Goal: Task Accomplishment & Management: Manage account settings

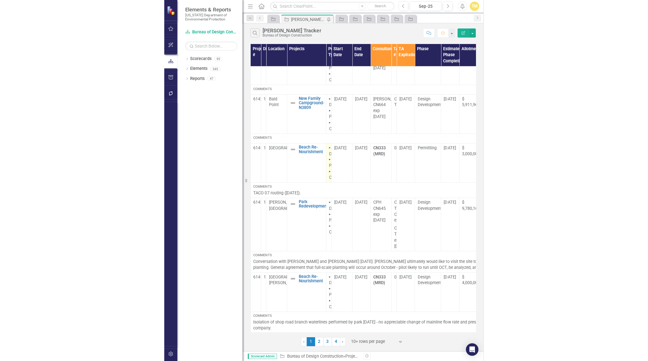
scroll to position [43, 0]
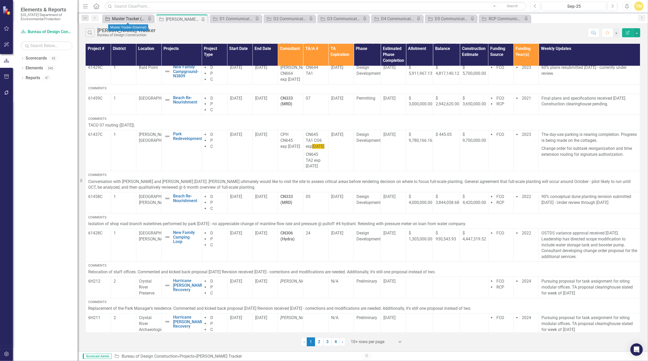
click at [118, 19] on div "Master Tracker (External)" at bounding box center [129, 19] width 34 height 6
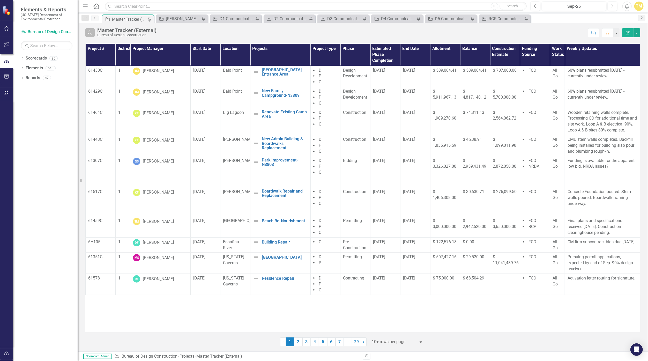
click at [92, 33] on icon "Search" at bounding box center [90, 32] width 6 height 5
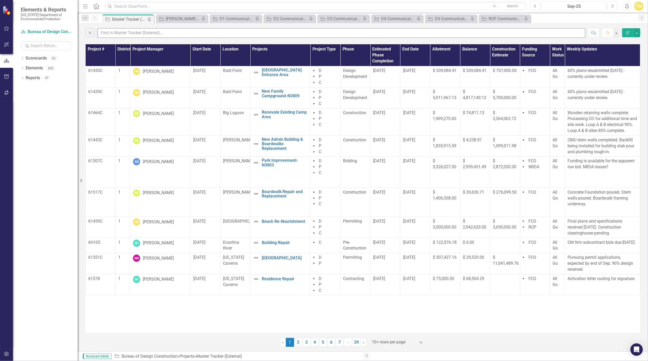
click at [127, 34] on input "text" at bounding box center [341, 33] width 488 height 10
type input "mccul"
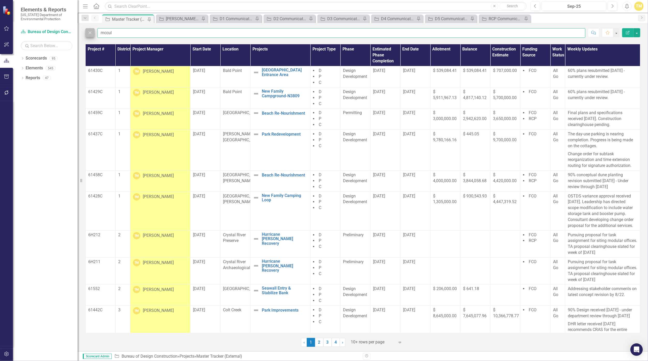
drag, startPoint x: 129, startPoint y: 30, endPoint x: 91, endPoint y: 32, distance: 37.8
click at [91, 32] on div "Close mccul" at bounding box center [335, 33] width 500 height 10
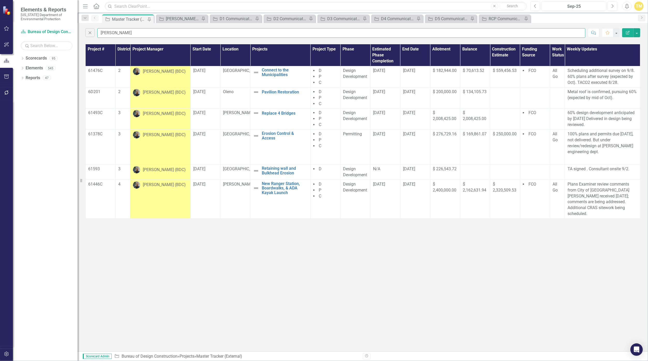
type input "[PERSON_NAME]"
click at [165, 186] on div "[PERSON_NAME] (BDC)" at bounding box center [164, 185] width 43 height 6
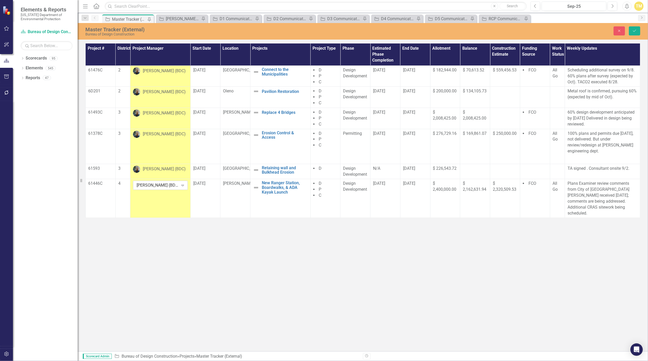
drag, startPoint x: 165, startPoint y: 186, endPoint x: 176, endPoint y: 186, distance: 10.9
click at [176, 186] on div "[PERSON_NAME] (BDC)" at bounding box center [158, 185] width 42 height 6
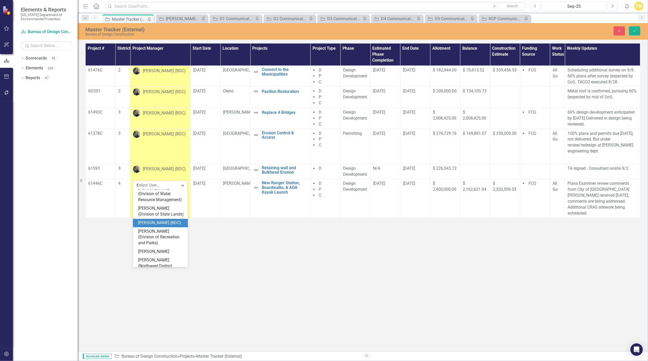
scroll to position [428, 0]
type input "terr"
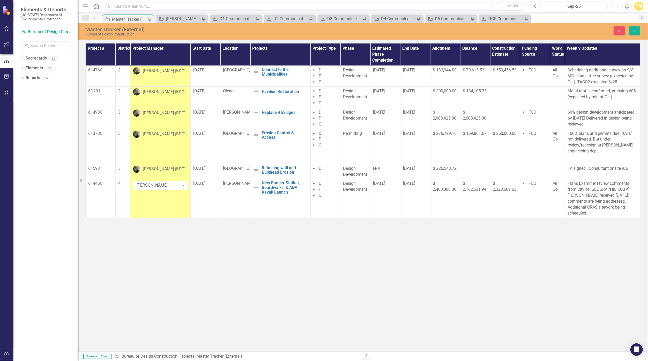
click at [163, 113] on div "[PERSON_NAME] (BDC)" at bounding box center [164, 113] width 43 height 6
click at [163, 113] on div "[PERSON_NAME] (BDC)" at bounding box center [158, 114] width 42 height 6
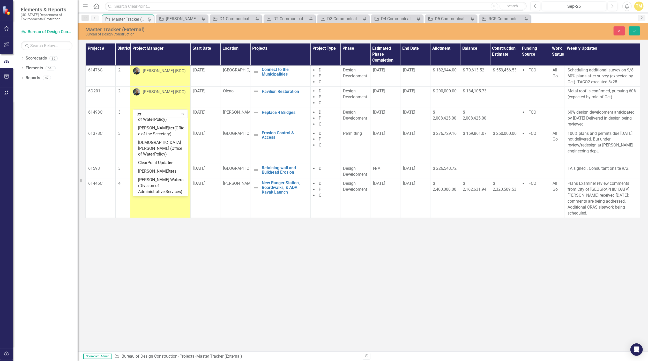
scroll to position [130, 0]
type input "terr"
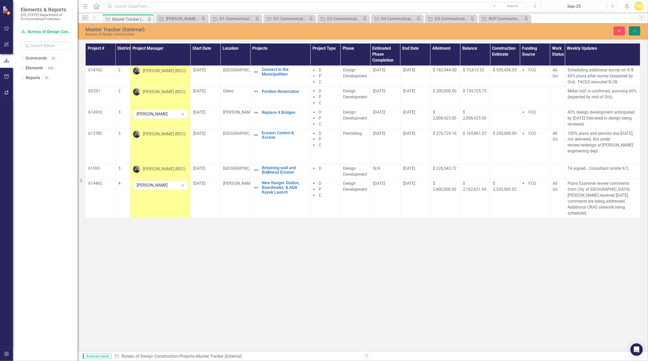
click at [316, 33] on button "Save" at bounding box center [634, 30] width 11 height 9
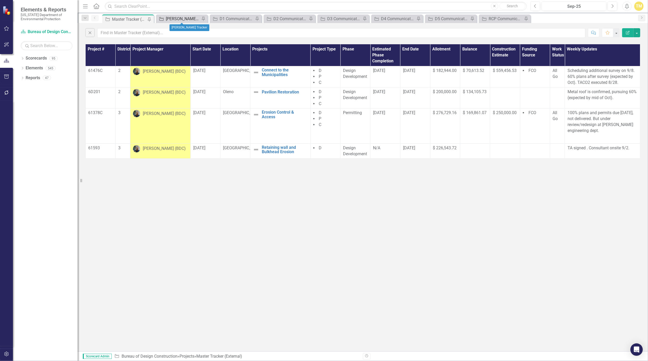
click at [183, 17] on div "[PERSON_NAME] Tracker" at bounding box center [183, 19] width 34 height 6
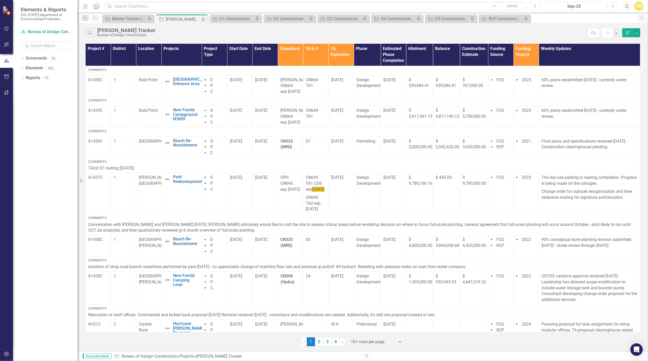
click at [316, 347] on div "Search [PERSON_NAME] Tracker Bureau of Design Construction Comment Favorite Edi…" at bounding box center [363, 187] width 570 height 328
click at [316, 344] on link "4" at bounding box center [336, 341] width 8 height 9
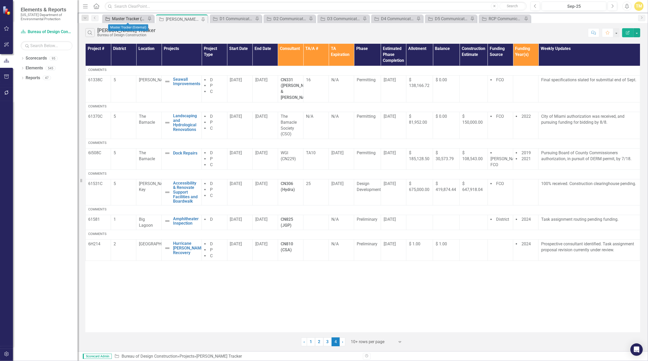
click at [119, 17] on div "Master Tracker (External)" at bounding box center [129, 19] width 34 height 6
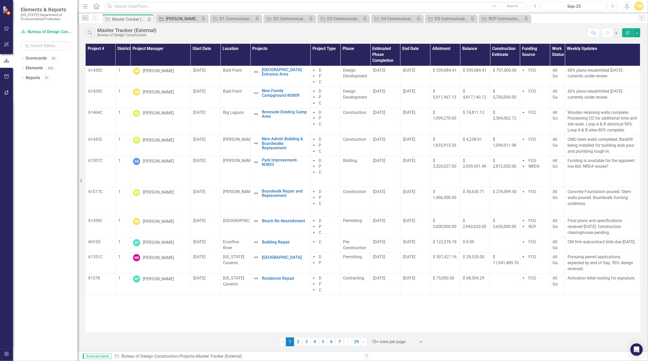
click at [169, 21] on div "[PERSON_NAME] Tracker" at bounding box center [183, 19] width 34 height 6
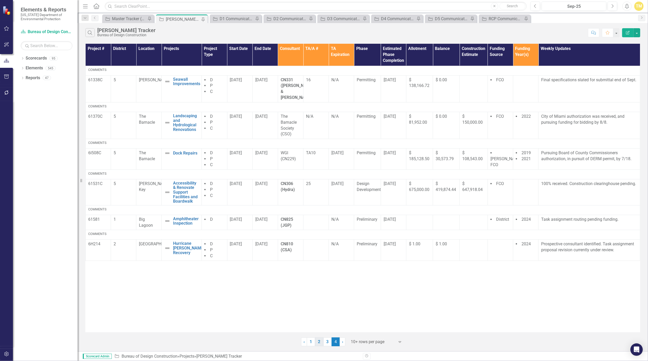
click at [316, 338] on link "2" at bounding box center [319, 341] width 8 height 9
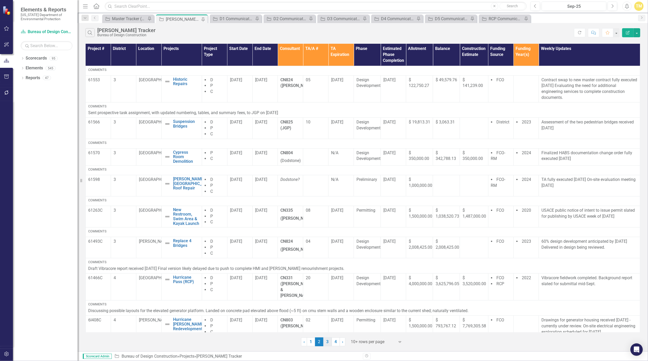
click at [316, 340] on link "3" at bounding box center [327, 341] width 8 height 9
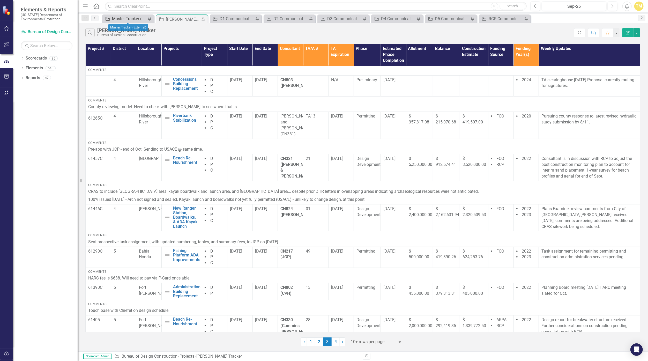
click at [128, 19] on div "Master Tracker (External)" at bounding box center [129, 19] width 34 height 6
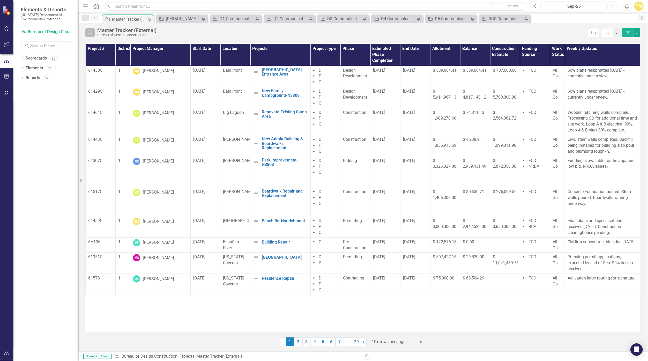
click at [93, 33] on icon "Search" at bounding box center [90, 32] width 6 height 5
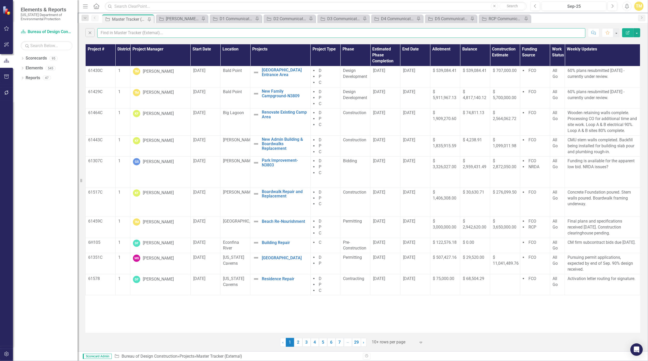
click at [107, 32] on input "text" at bounding box center [341, 33] width 488 height 10
type input "mccul"
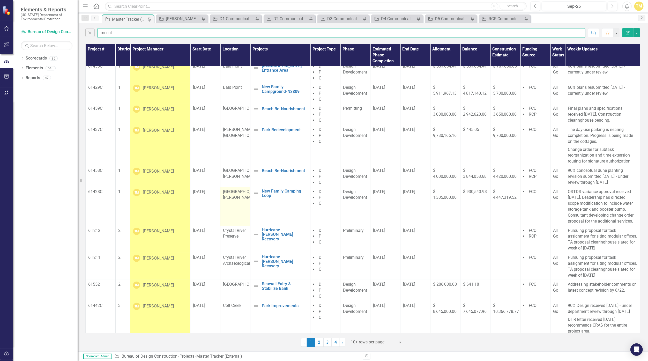
scroll to position [7, 0]
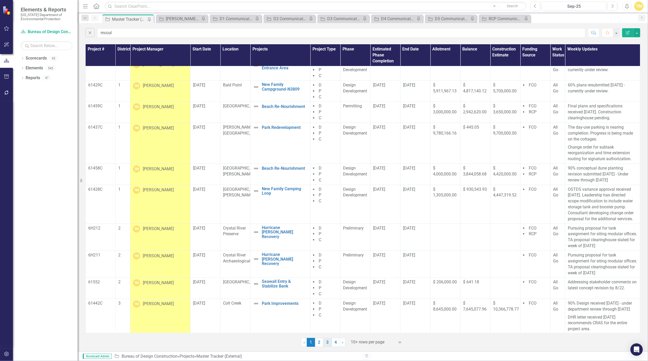
click at [316, 341] on link "3" at bounding box center [327, 342] width 8 height 9
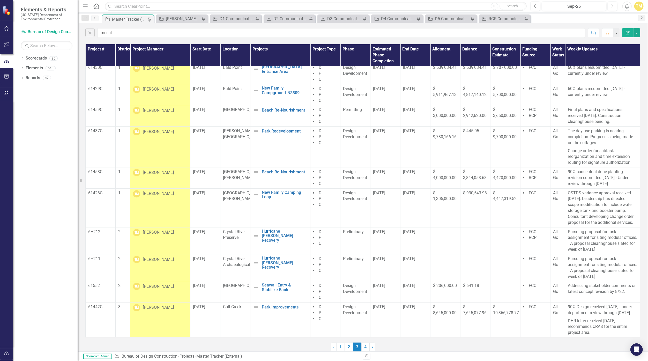
scroll to position [0, 0]
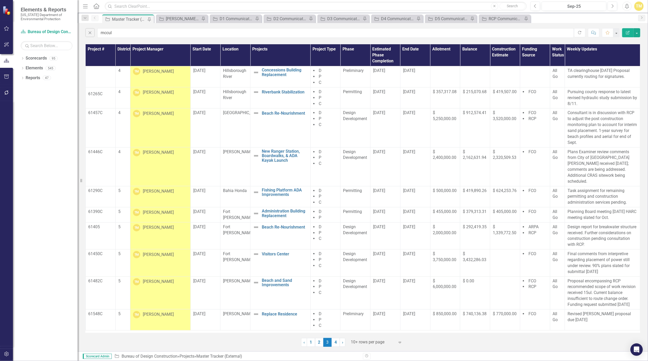
click at [161, 153] on div "[PERSON_NAME]" at bounding box center [158, 152] width 31 height 6
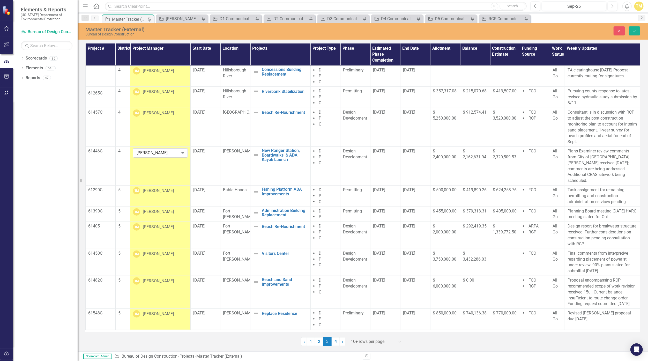
drag, startPoint x: 161, startPoint y: 153, endPoint x: 168, endPoint y: 153, distance: 7.5
click at [168, 153] on div "[PERSON_NAME]" at bounding box center [158, 153] width 42 height 6
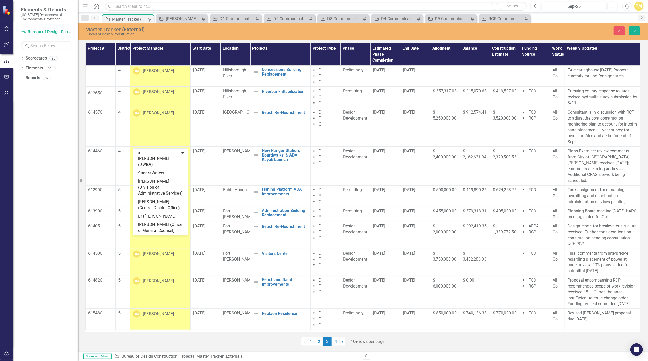
scroll to position [580, 0]
type input "r"
type input "raf"
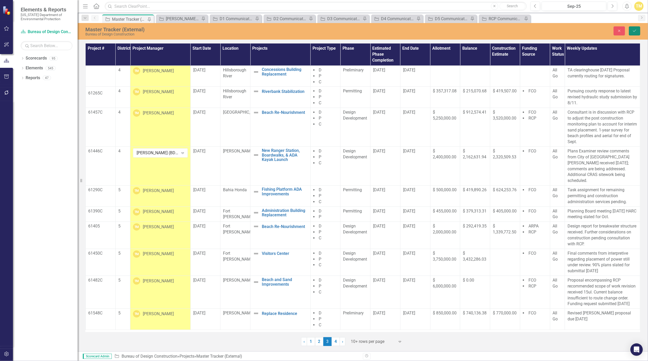
click at [316, 28] on button "Save" at bounding box center [634, 30] width 11 height 9
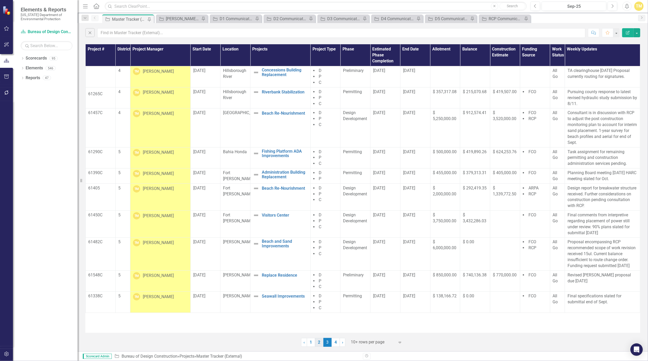
click at [316, 343] on link "2" at bounding box center [319, 342] width 8 height 9
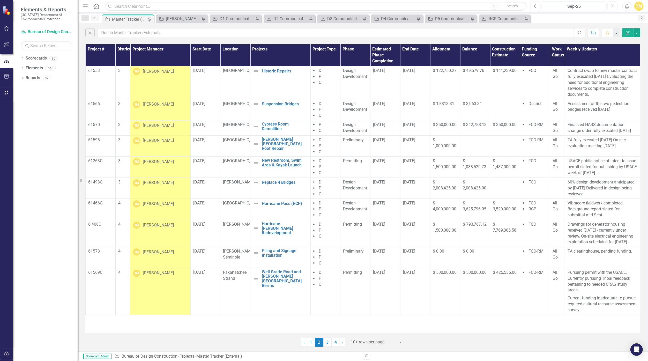
click at [161, 182] on div "[PERSON_NAME]" at bounding box center [158, 183] width 31 height 6
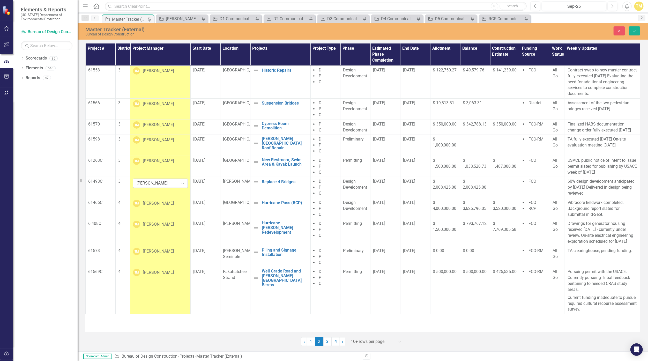
click at [161, 182] on div "[PERSON_NAME]" at bounding box center [158, 183] width 42 height 6
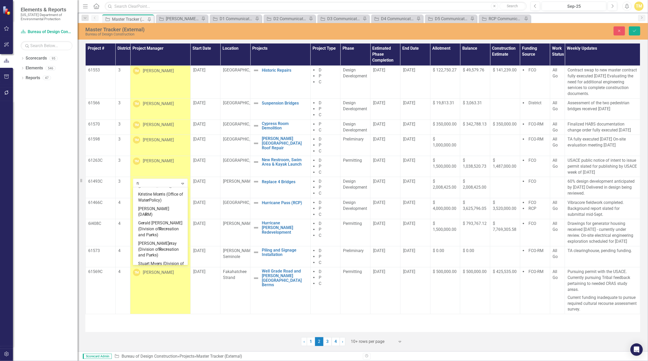
scroll to position [580, 0]
type input "raf"
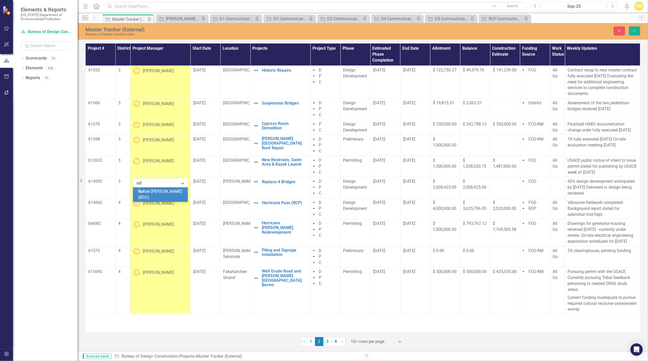
scroll to position [0, 0]
click at [316, 31] on button "Save" at bounding box center [634, 30] width 11 height 9
